Goal: Task Accomplishment & Management: Manage account settings

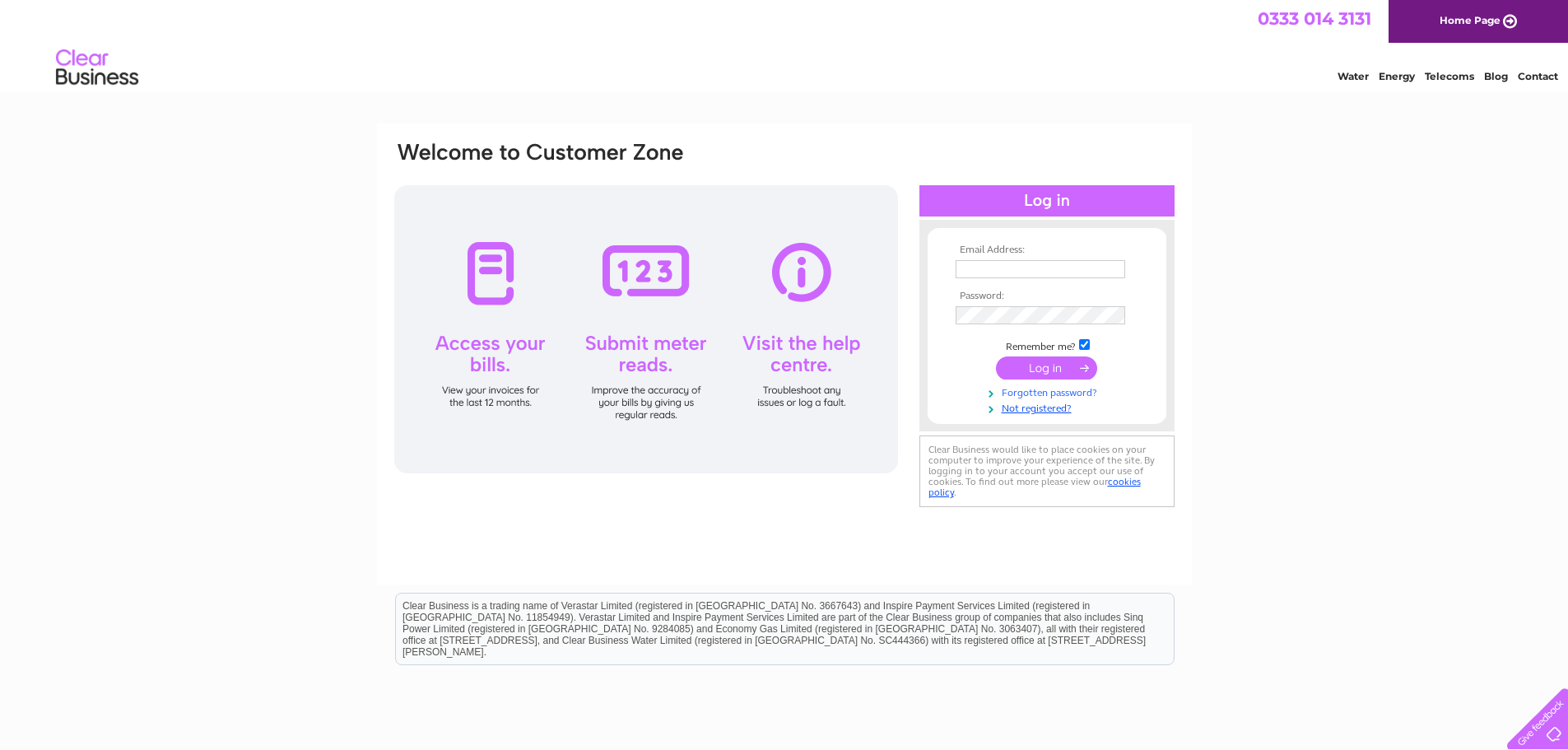
type input "[EMAIL_ADDRESS][DOMAIN_NAME]"
click at [1068, 390] on link "Forgotten password?" at bounding box center [1049, 391] width 187 height 16
click at [1028, 363] on input "submit" at bounding box center [1046, 368] width 102 height 23
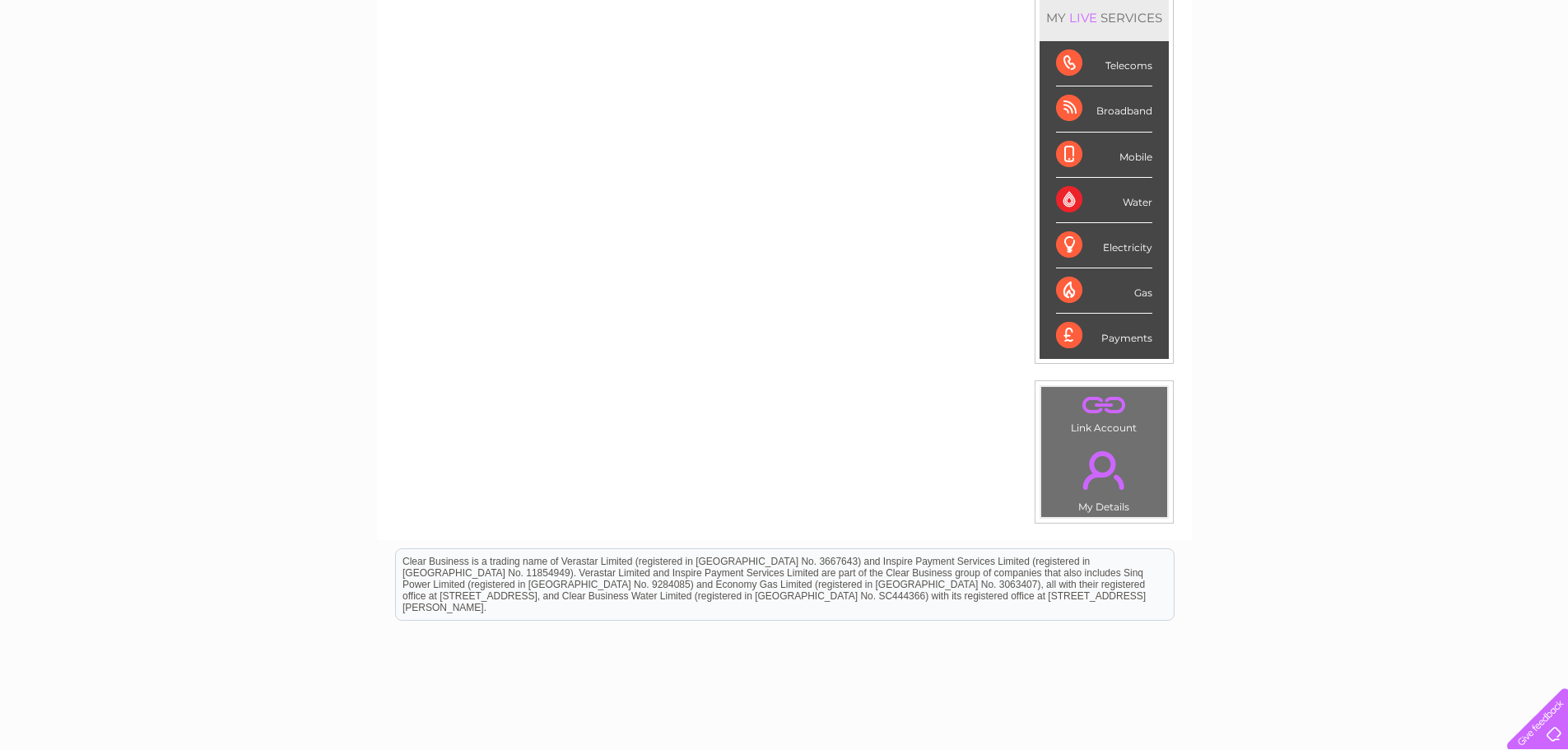
scroll to position [311, 0]
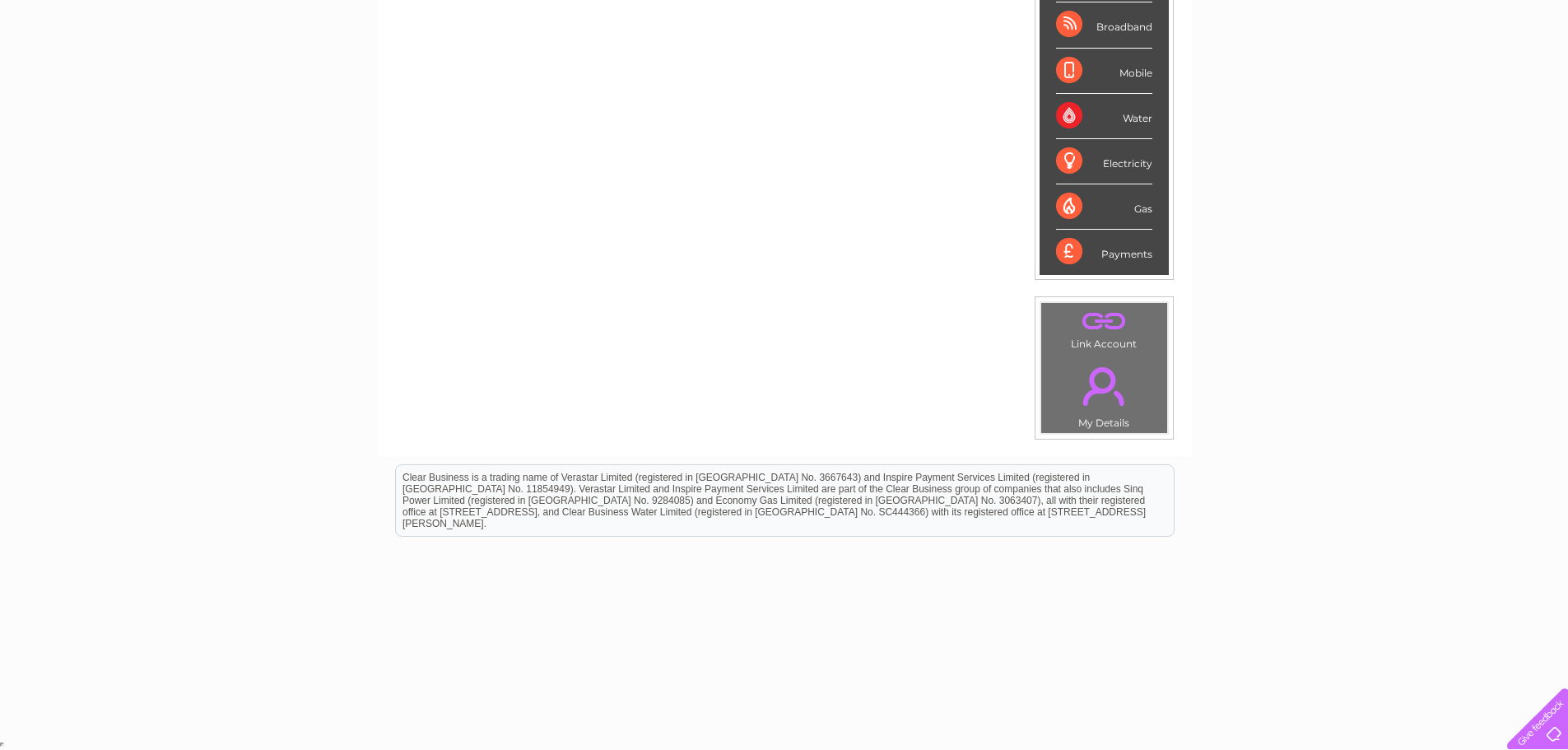
click at [1100, 396] on link "." at bounding box center [1104, 386] width 118 height 58
